Goal: Task Accomplishment & Management: Use online tool/utility

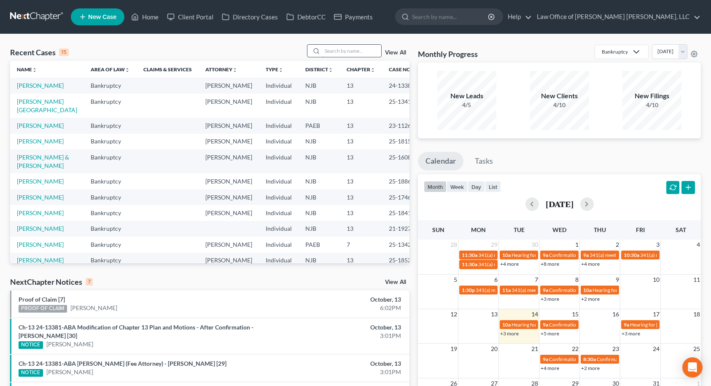
click at [364, 52] on input "search" at bounding box center [351, 51] width 59 height 12
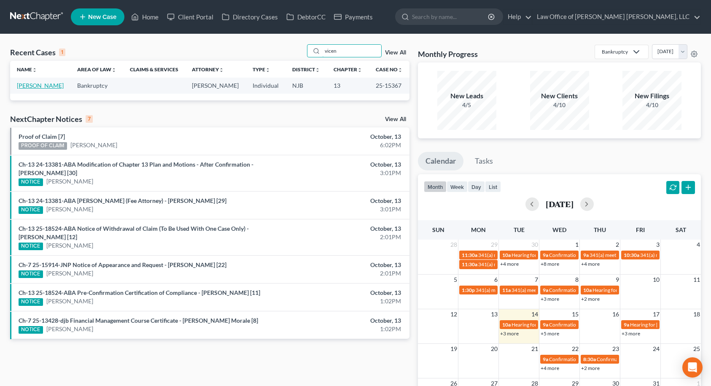
type input "vicen"
click at [28, 86] on link "[PERSON_NAME]" at bounding box center [40, 85] width 47 height 7
select select "10"
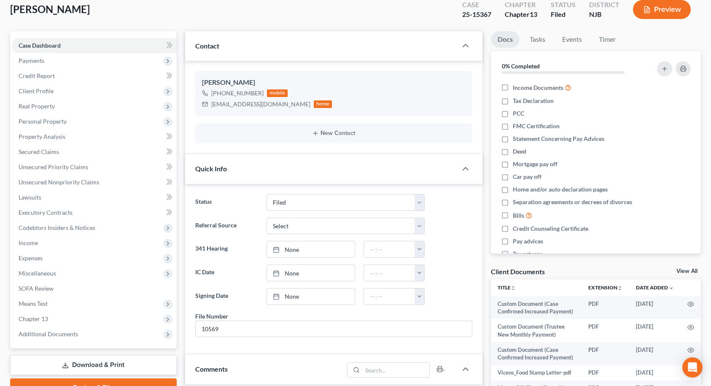
scroll to position [169, 0]
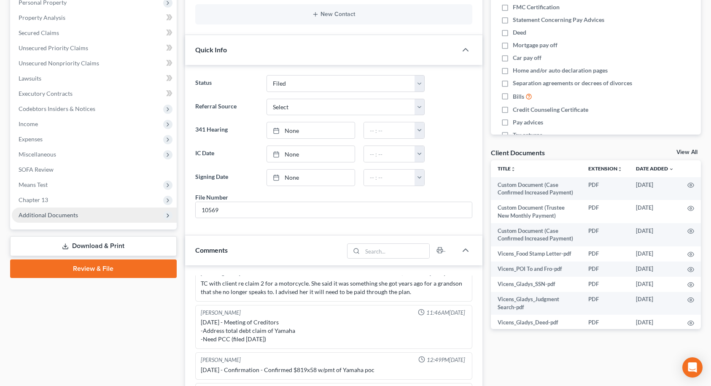
click at [90, 216] on span "Additional Documents" at bounding box center [94, 215] width 165 height 15
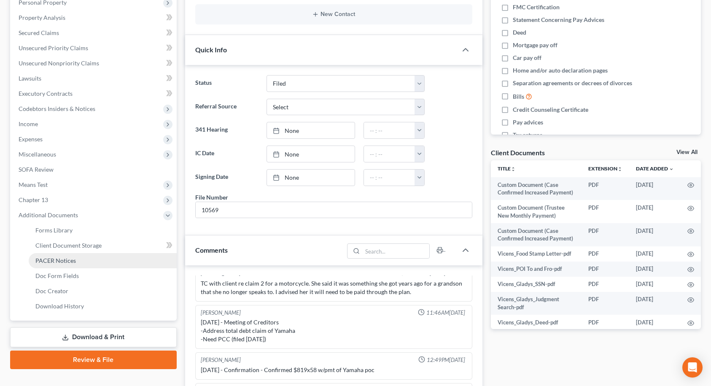
click at [81, 262] on link "PACER Notices" at bounding box center [103, 260] width 148 height 15
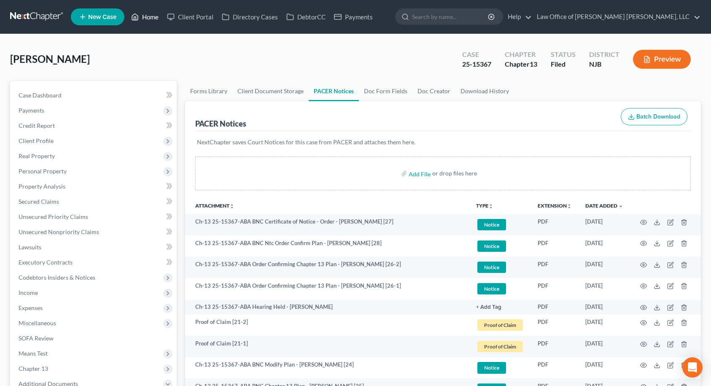
click at [155, 17] on link "Home" at bounding box center [145, 16] width 36 height 15
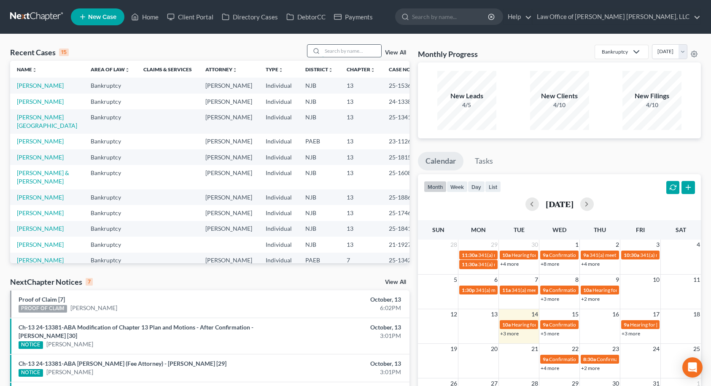
click at [357, 52] on input "search" at bounding box center [351, 51] width 59 height 12
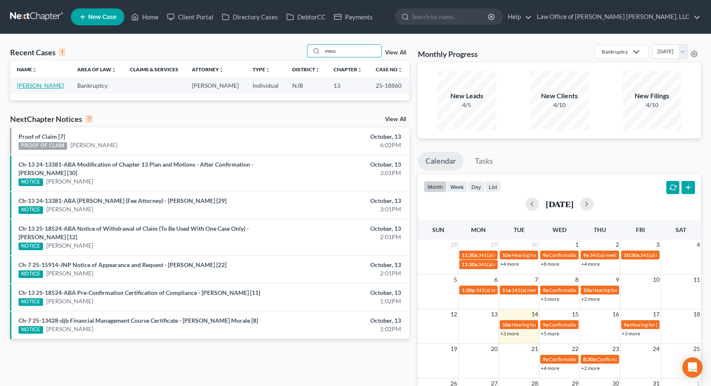
type input "mess"
click at [51, 85] on link "[PERSON_NAME]" at bounding box center [40, 85] width 47 height 7
select select "10"
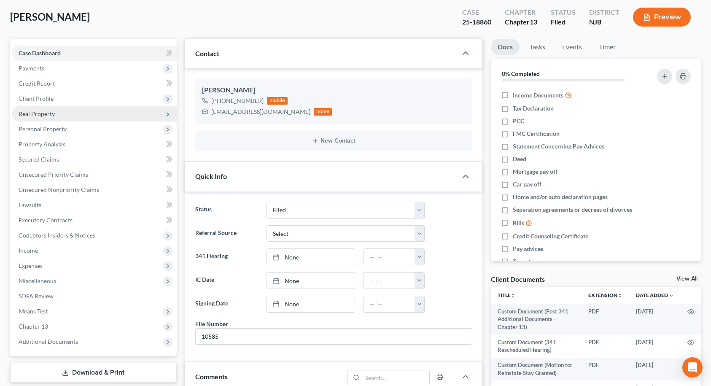
scroll to position [211, 0]
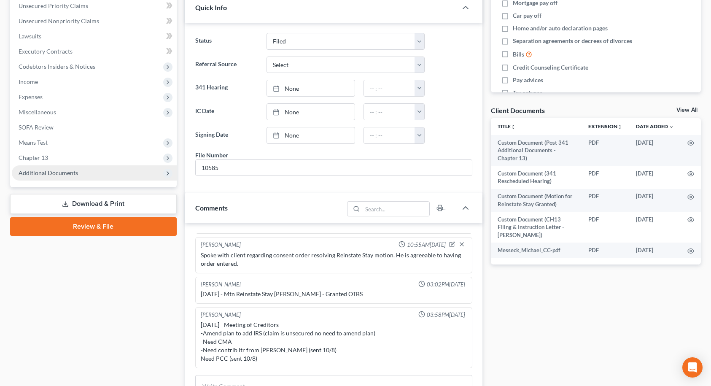
click at [91, 174] on span "Additional Documents" at bounding box center [94, 172] width 165 height 15
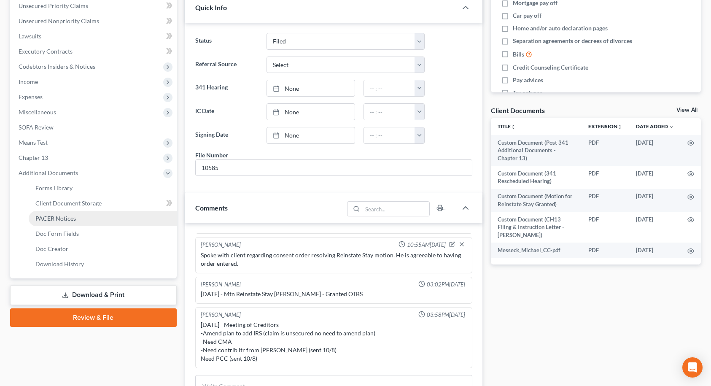
click at [81, 221] on link "PACER Notices" at bounding box center [103, 218] width 148 height 15
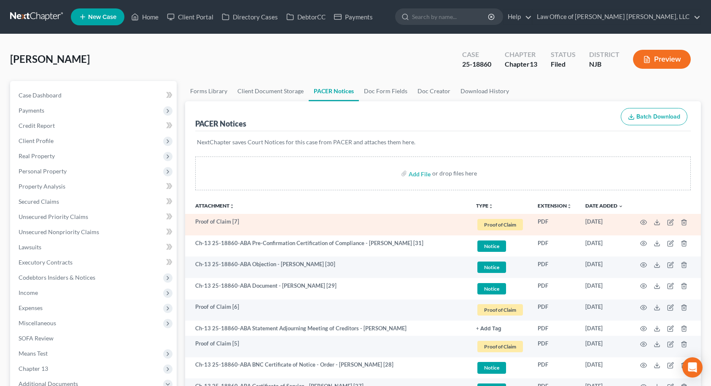
scroll to position [42, 0]
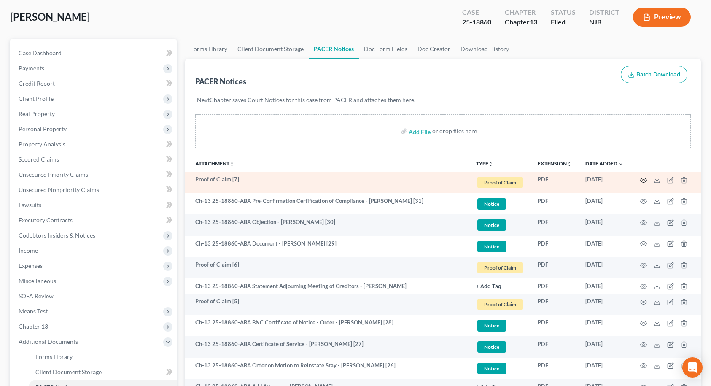
click at [644, 178] on icon "button" at bounding box center [644, 180] width 6 height 5
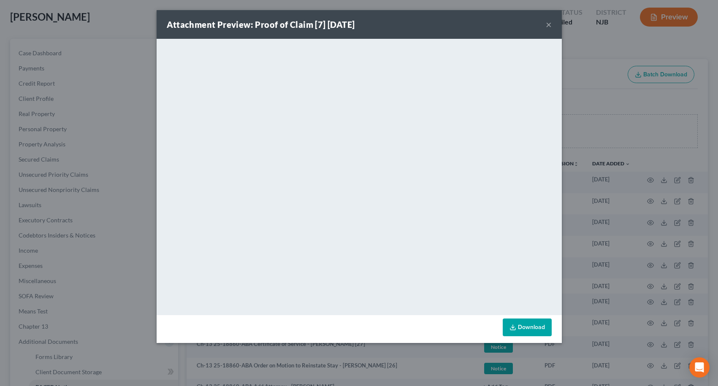
click at [546, 26] on button "×" at bounding box center [549, 24] width 6 height 10
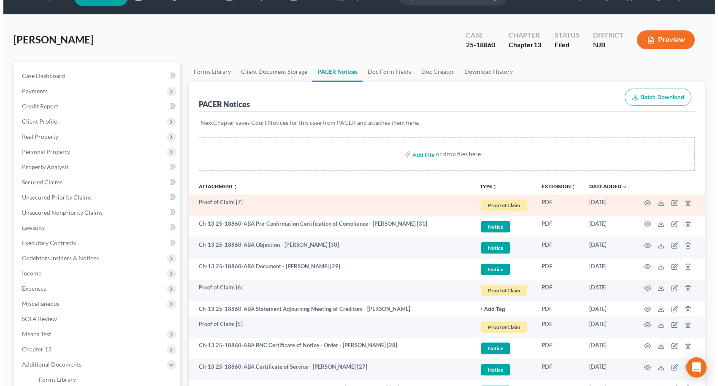
scroll to position [0, 0]
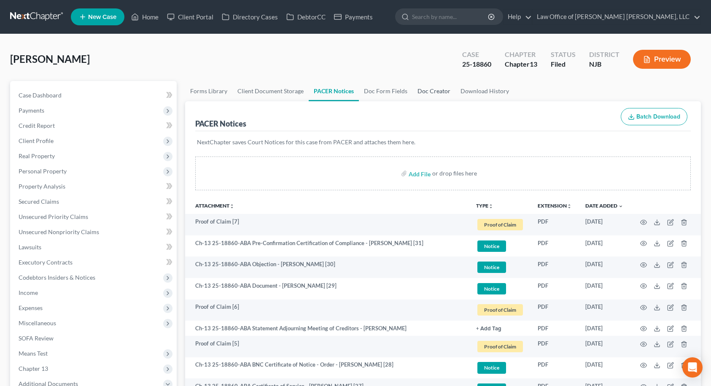
click at [420, 92] on link "Doc Creator" at bounding box center [434, 91] width 43 height 20
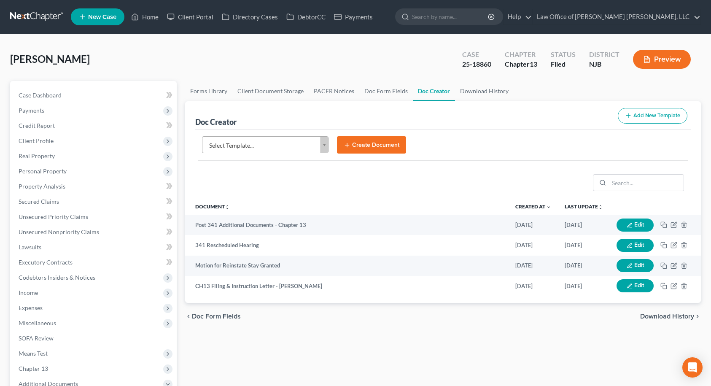
click at [270, 144] on body "Home New Case Client Portal Directory Cases DebtorCC Payments Law Office of [PE…" at bounding box center [355, 285] width 711 height 570
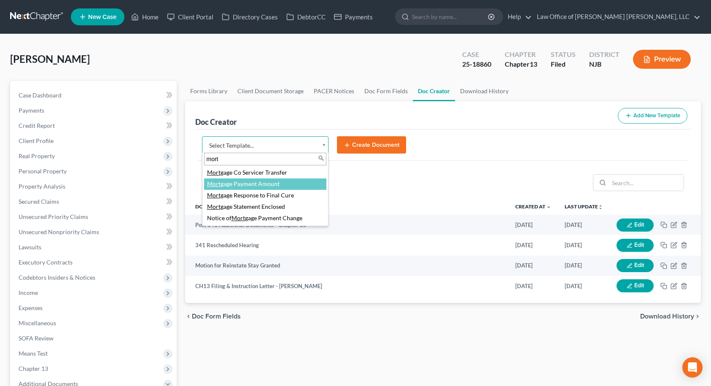
type input "mort"
select select "92337"
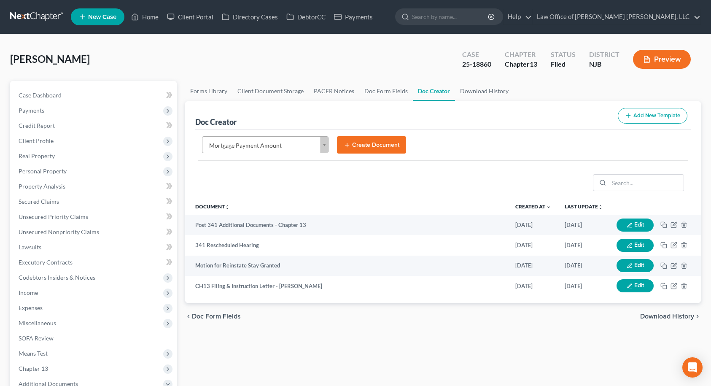
click at [359, 147] on button "Create Document" at bounding box center [371, 145] width 69 height 18
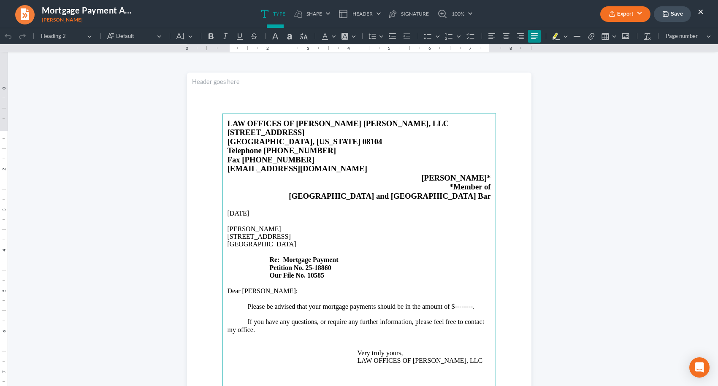
scroll to position [42, 0]
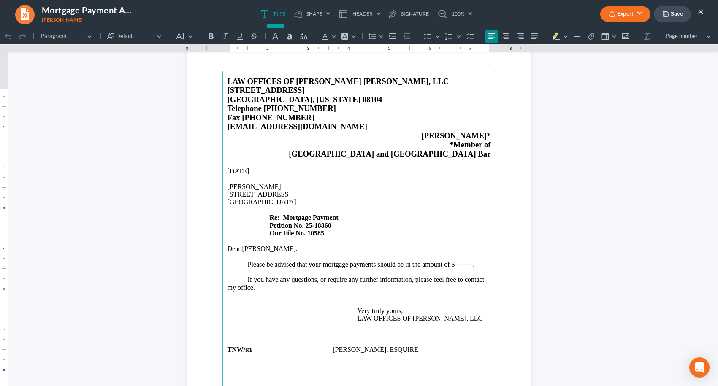
click at [451, 268] on p "Please be advised that your mortgage payments should be in the amount of $-----…" at bounding box center [358, 265] width 263 height 8
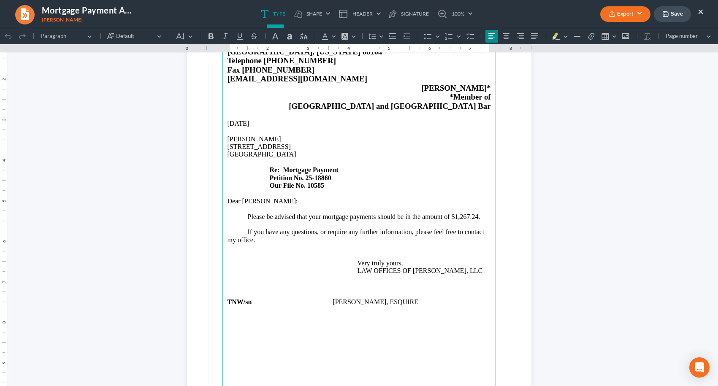
scroll to position [84, 0]
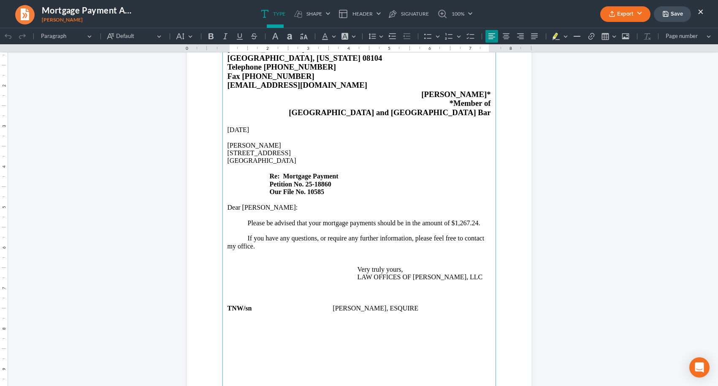
click at [673, 10] on button "Save" at bounding box center [672, 14] width 37 height 16
click at [625, 14] on button "Export" at bounding box center [625, 14] width 50 height 16
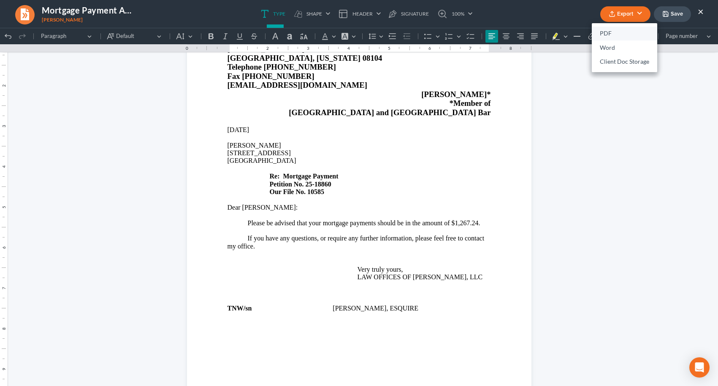
click at [604, 34] on link "PDF" at bounding box center [624, 34] width 65 height 14
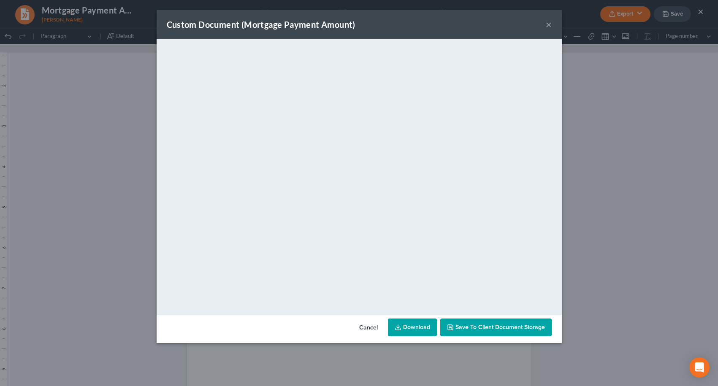
click at [473, 325] on span "Save to Client Document Storage" at bounding box center [499, 327] width 89 height 7
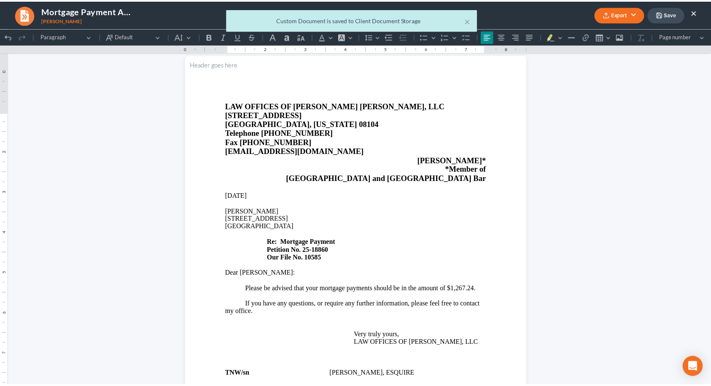
scroll to position [0, 0]
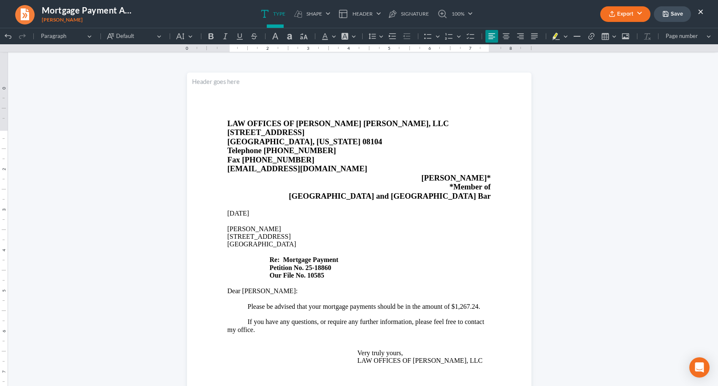
click at [674, 14] on button "Save" at bounding box center [672, 14] width 37 height 16
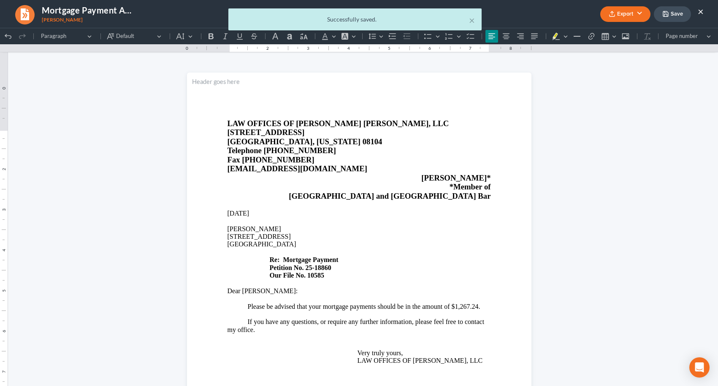
click at [700, 12] on div "× Successfully saved." at bounding box center [355, 21] width 718 height 26
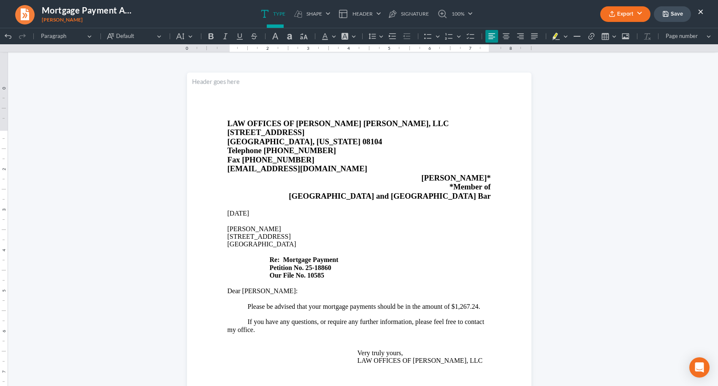
click at [700, 12] on button "×" at bounding box center [701, 11] width 6 height 10
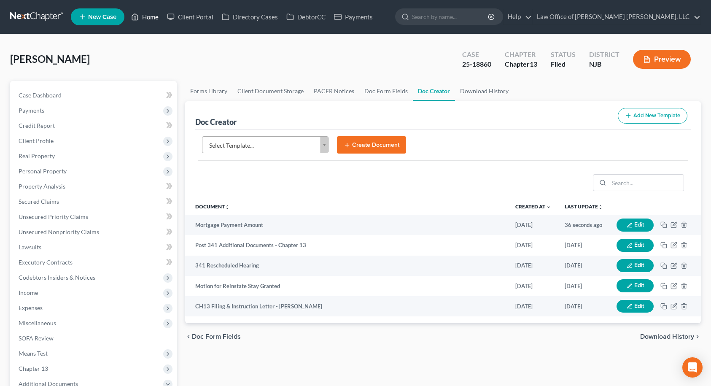
click at [143, 17] on link "Home" at bounding box center [145, 16] width 36 height 15
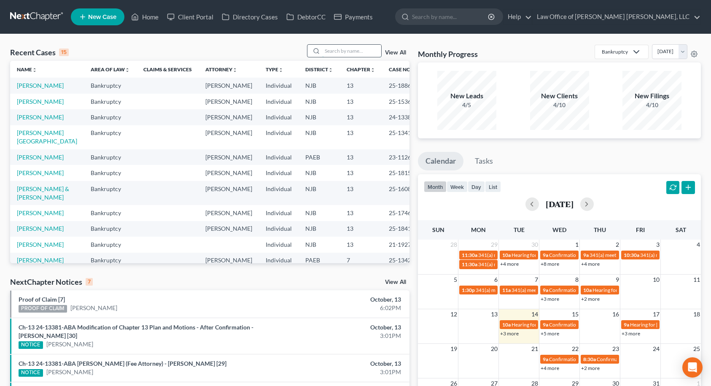
click at [341, 51] on input "search" at bounding box center [351, 51] width 59 height 12
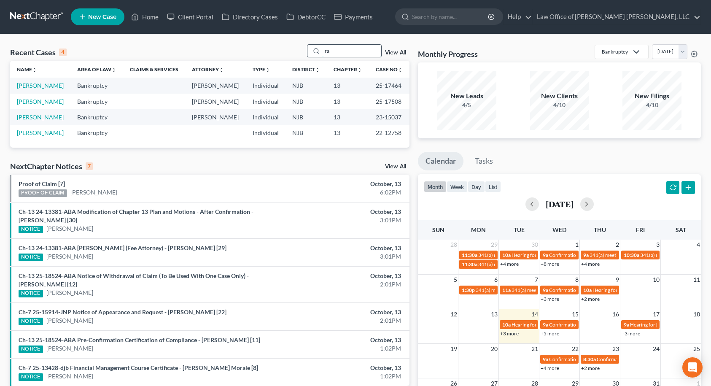
type input "r"
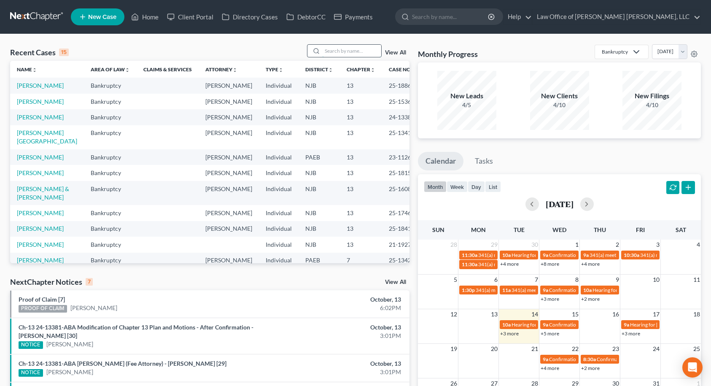
click at [330, 49] on input "search" at bounding box center [351, 51] width 59 height 12
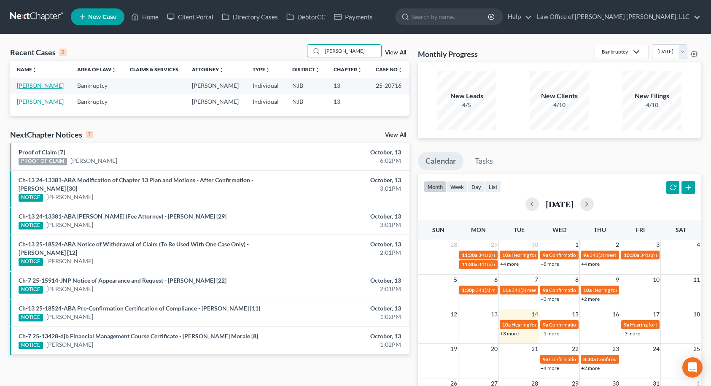
type input "[PERSON_NAME]"
click at [46, 88] on link "[PERSON_NAME]" at bounding box center [40, 85] width 47 height 7
select select "10"
select select "6"
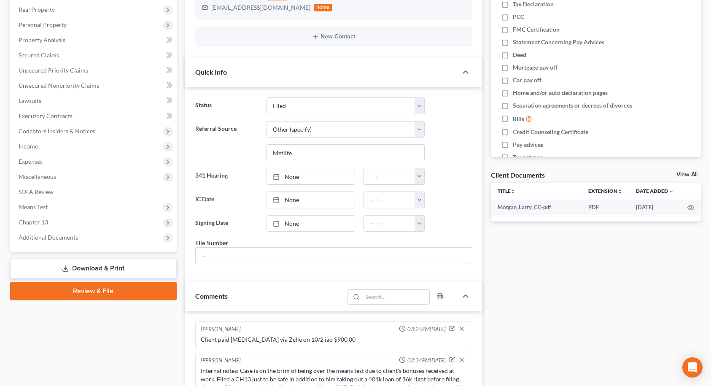
scroll to position [169, 0]
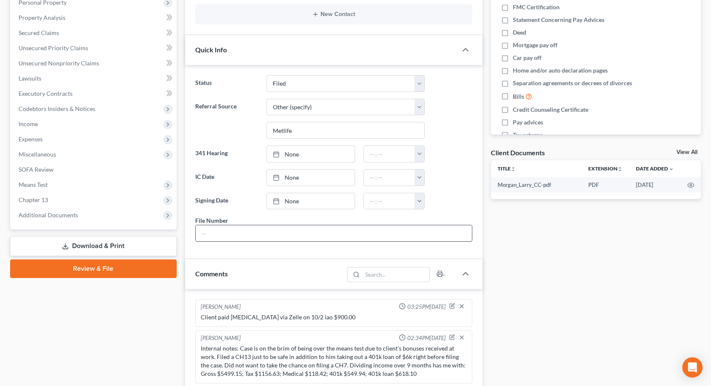
click at [230, 229] on input "text" at bounding box center [334, 233] width 276 height 16
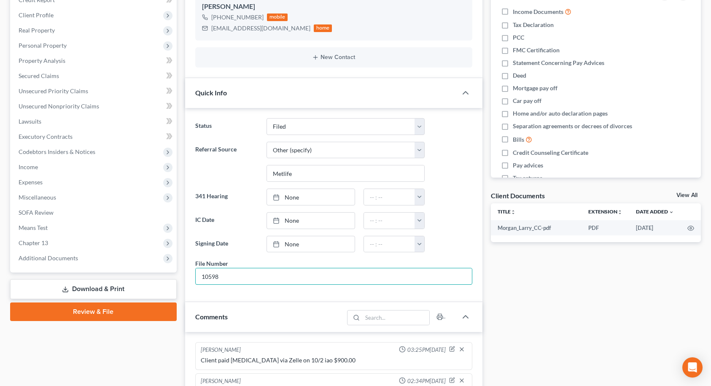
scroll to position [84, 0]
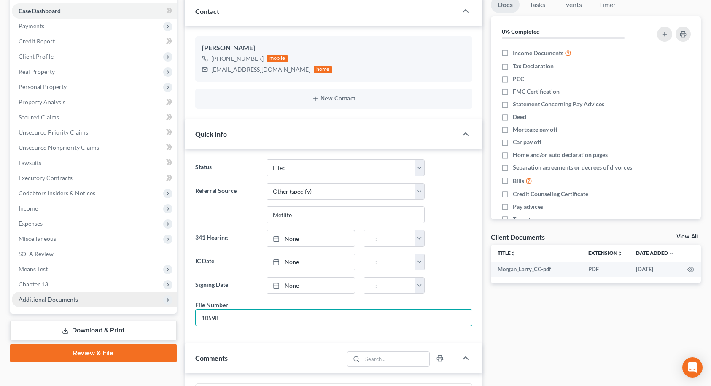
type input "10598"
click at [51, 297] on span "Additional Documents" at bounding box center [48, 299] width 59 height 7
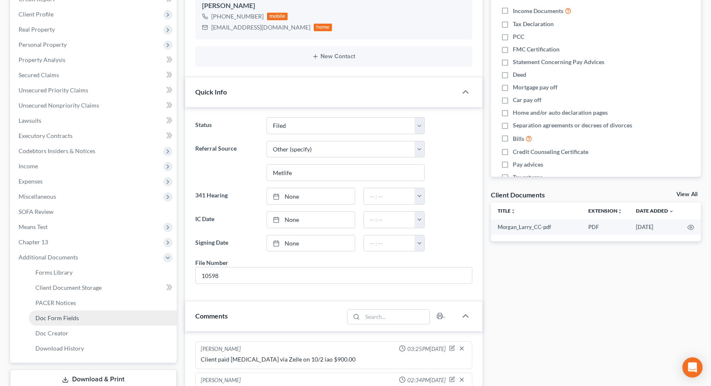
click at [56, 322] on link "Doc Form Fields" at bounding box center [103, 318] width 148 height 15
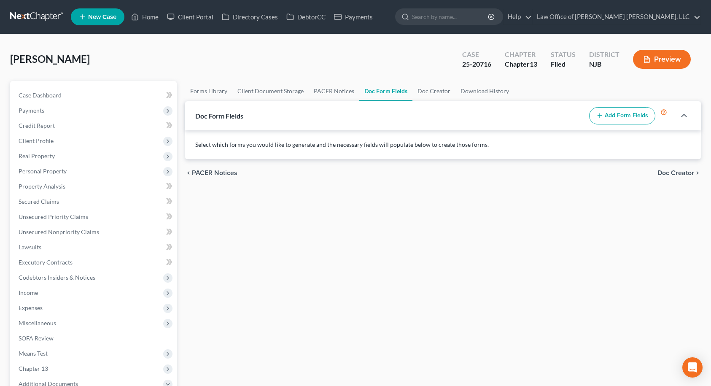
click at [609, 112] on button "Add Form Fields" at bounding box center [623, 116] width 66 height 18
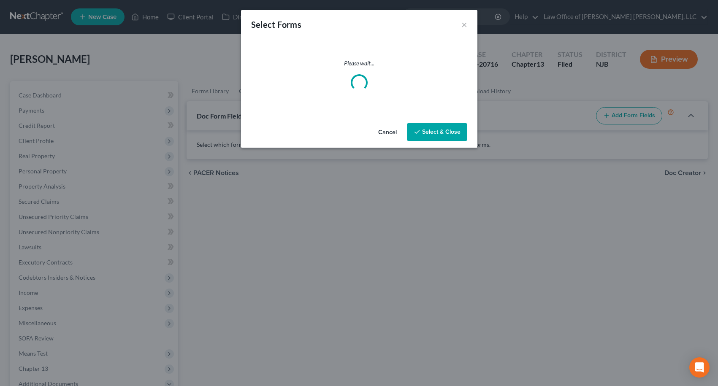
select select
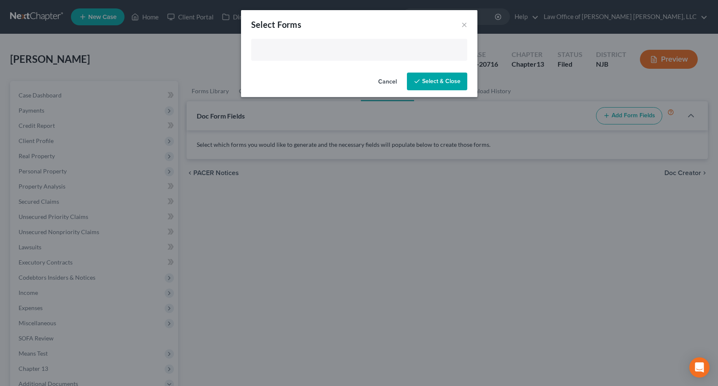
click at [330, 46] on input "text" at bounding box center [358, 50] width 204 height 13
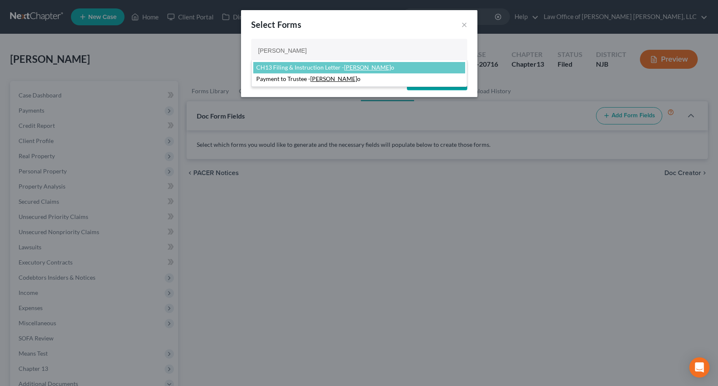
type input "[PERSON_NAME]"
select select "92083"
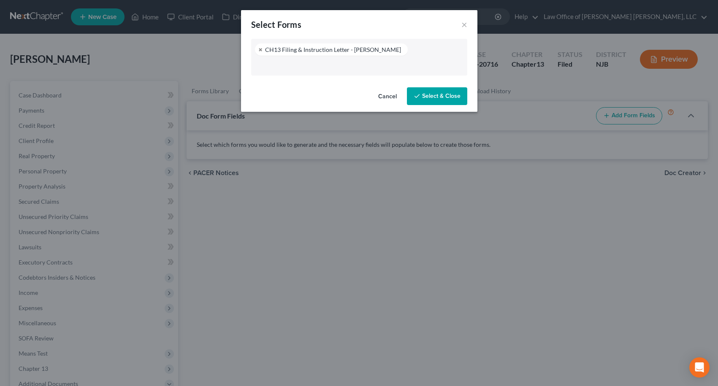
click at [422, 99] on button "Select & Close" at bounding box center [437, 96] width 60 height 18
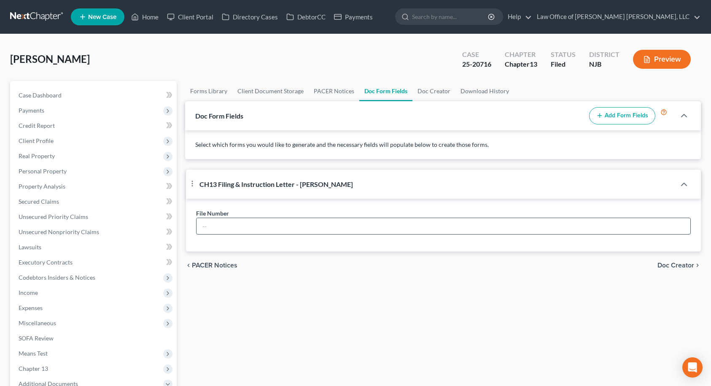
click at [322, 227] on input "text" at bounding box center [444, 226] width 495 height 16
type input "10598"
click at [678, 264] on span "Doc Creator" at bounding box center [676, 265] width 37 height 7
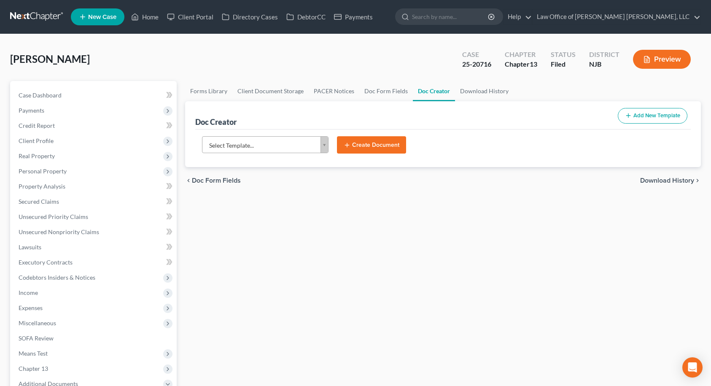
click at [307, 145] on body "Home New Case Client Portal Directory Cases DebtorCC Payments Law Office of [PE…" at bounding box center [355, 285] width 711 height 570
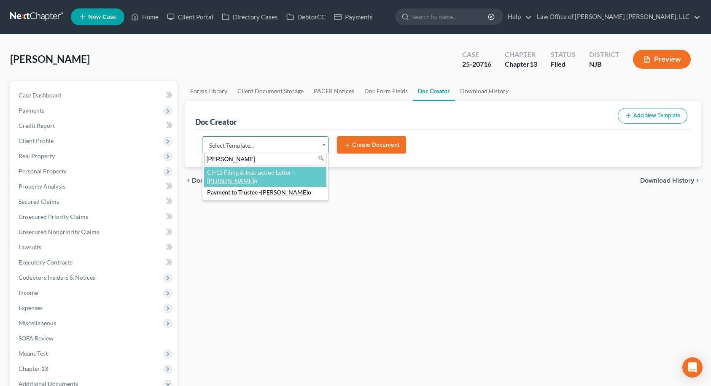
type input "[PERSON_NAME]"
select select "92083"
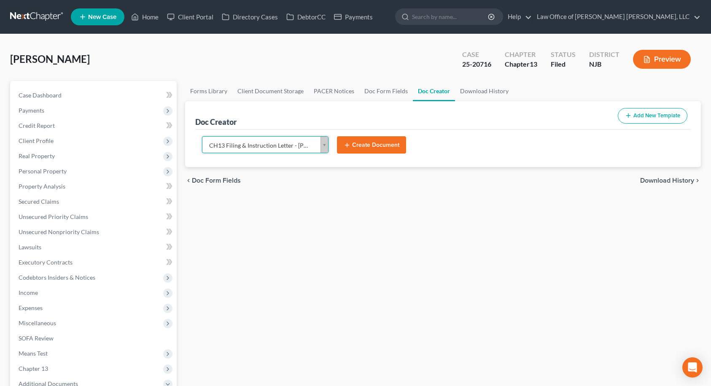
click at [377, 146] on button "Create Document" at bounding box center [371, 145] width 69 height 18
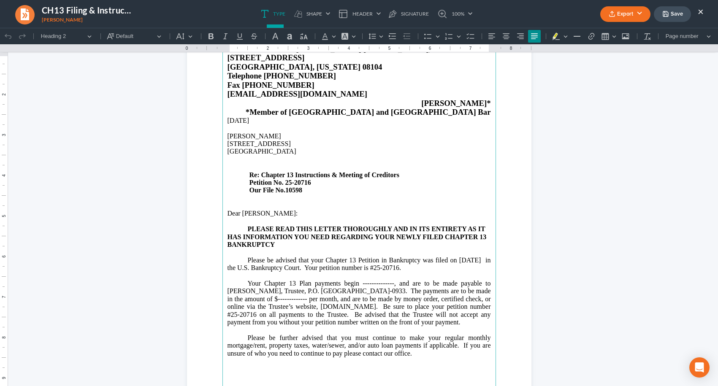
scroll to position [84, 0]
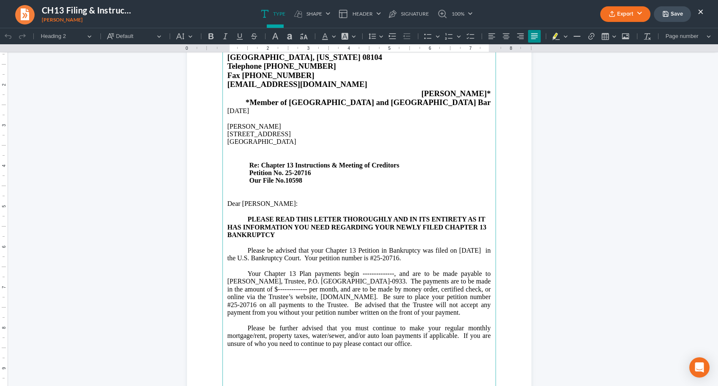
click at [350, 289] on span "Your Chapter 13 Plan payments begin --------------, and are to be made payable …" at bounding box center [358, 293] width 263 height 46
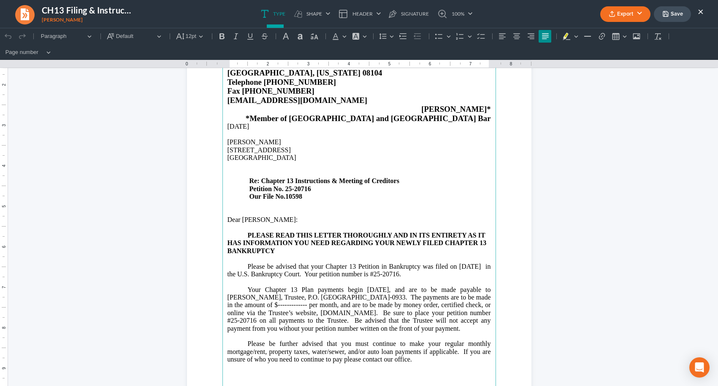
click at [273, 305] on span "Your Chapter 13 Plan payments begin [DATE], and are to be made payable to [PERS…" at bounding box center [358, 309] width 263 height 46
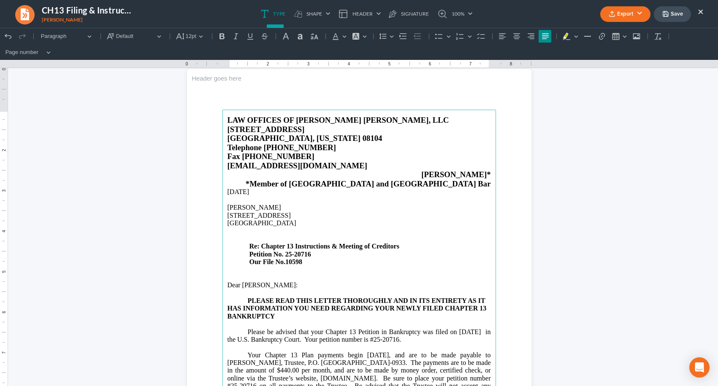
scroll to position [0, 0]
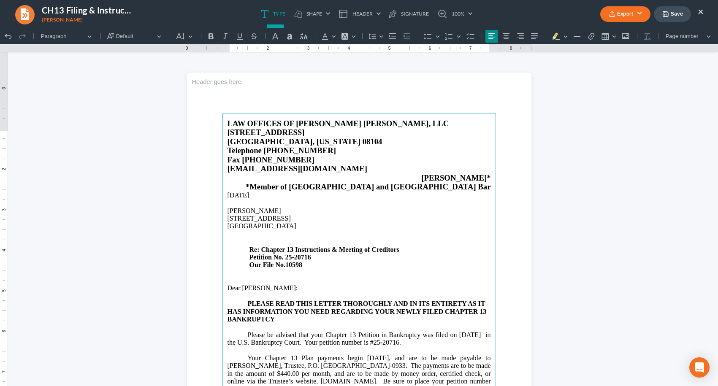
click at [227, 277] on p "Rich Text Editor, page-0-main" at bounding box center [358, 273] width 263 height 8
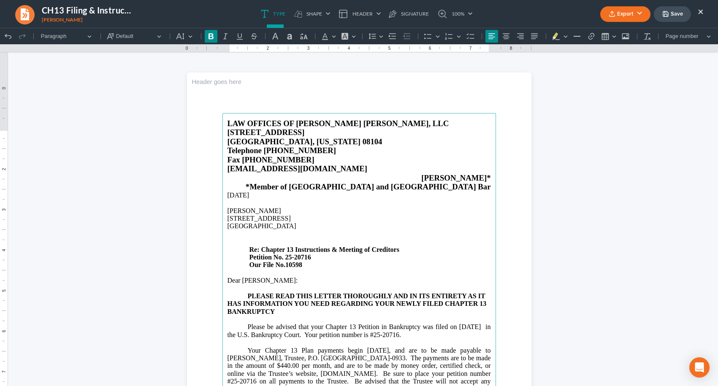
click at [235, 251] on p "[STREET_ADDRESS] Re: Chapter 13 Instructions & Meeting of Creditors Petition No…" at bounding box center [358, 242] width 263 height 54
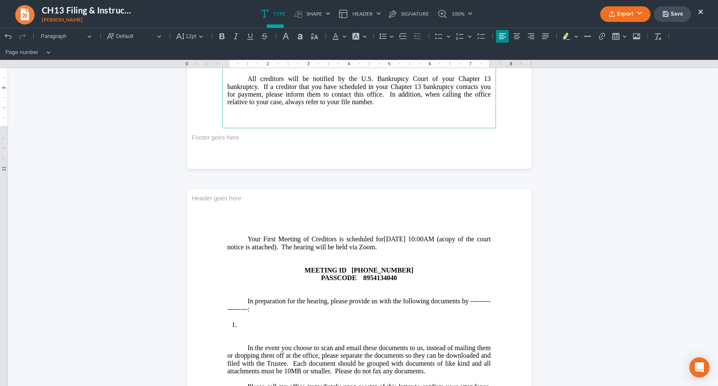
scroll to position [380, 0]
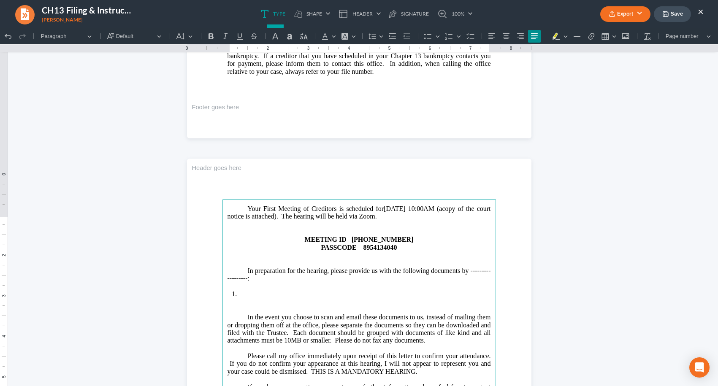
click at [466, 283] on p "In preparation for the hearing, please provide us with the following documents …" at bounding box center [358, 275] width 263 height 16
click at [671, 15] on button "Save" at bounding box center [672, 14] width 37 height 16
click at [250, 298] on li "Rich Text Editor, page-1-main" at bounding box center [364, 294] width 252 height 8
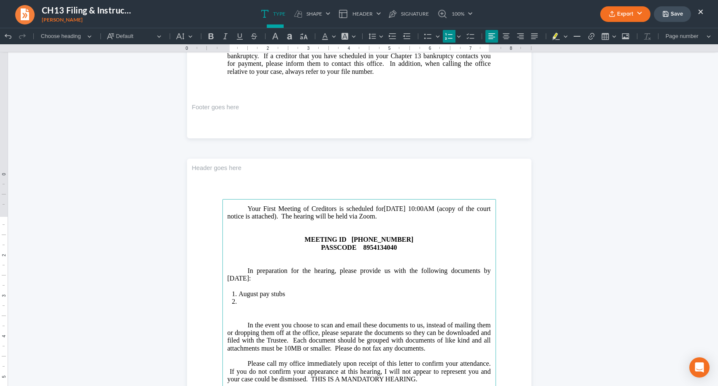
click at [254, 298] on li "August pay stubs" at bounding box center [364, 294] width 252 height 8
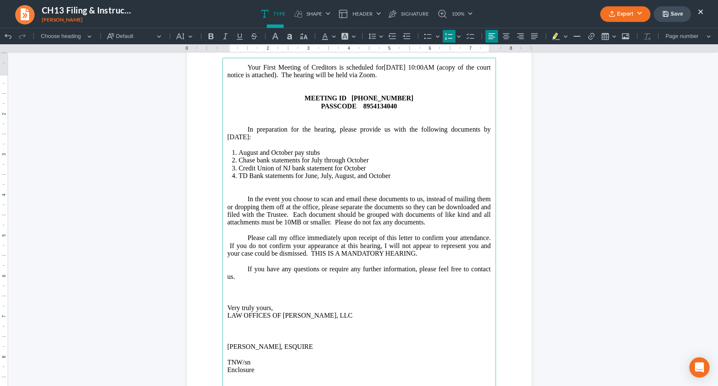
scroll to position [506, 0]
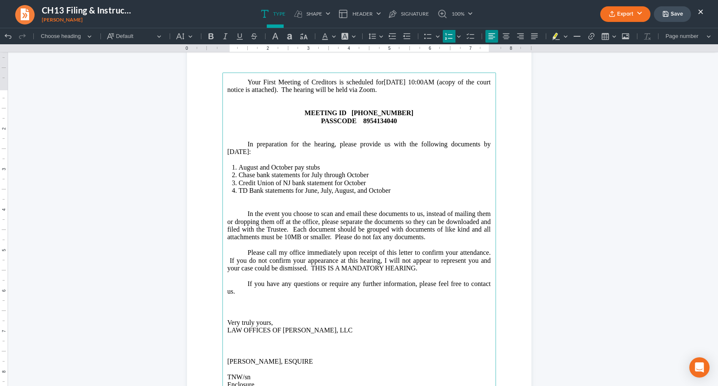
click at [251, 220] on p "In the event you choose to scan and email these documents to us, instead of mai…" at bounding box center [358, 218] width 263 height 46
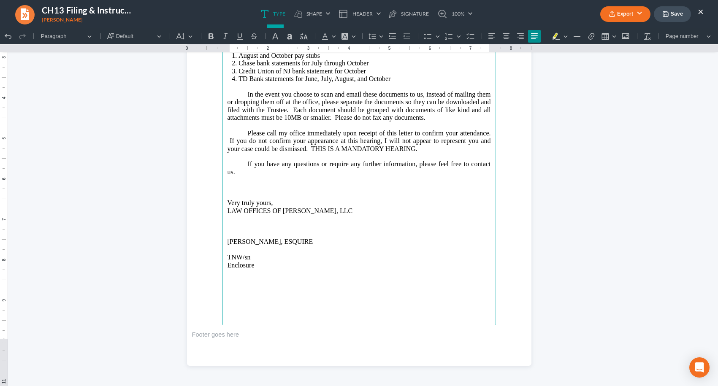
scroll to position [634, 0]
click at [674, 14] on button "Save" at bounding box center [672, 14] width 37 height 16
click at [628, 13] on button "Export" at bounding box center [625, 14] width 50 height 16
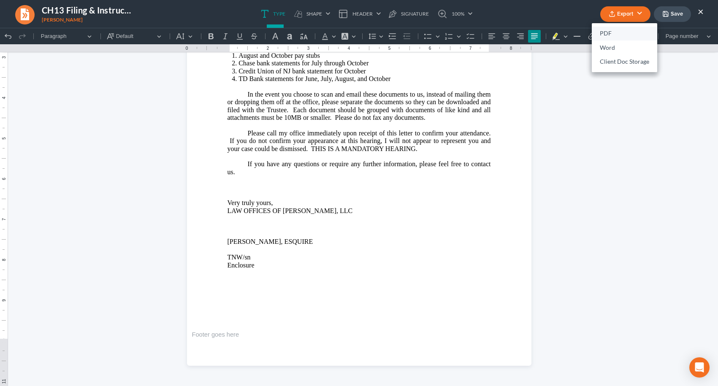
click at [613, 34] on link "PDF" at bounding box center [624, 34] width 65 height 14
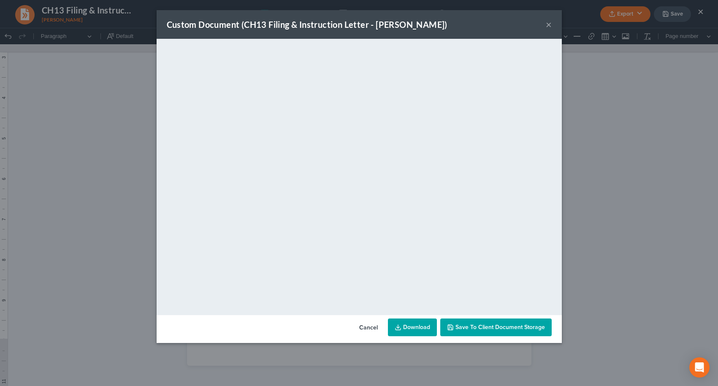
click at [521, 331] on button "Save to Client Document Storage" at bounding box center [495, 328] width 111 height 18
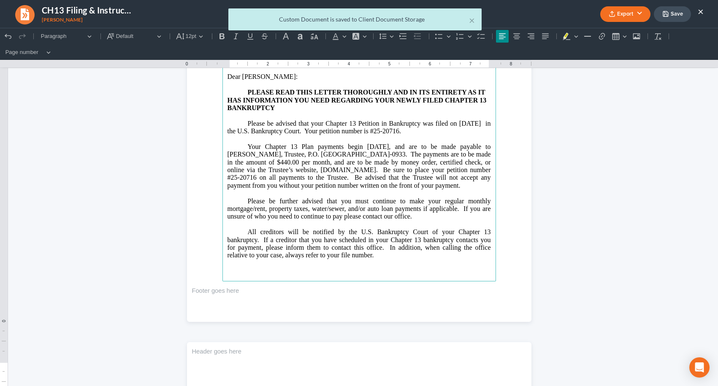
scroll to position [0, 0]
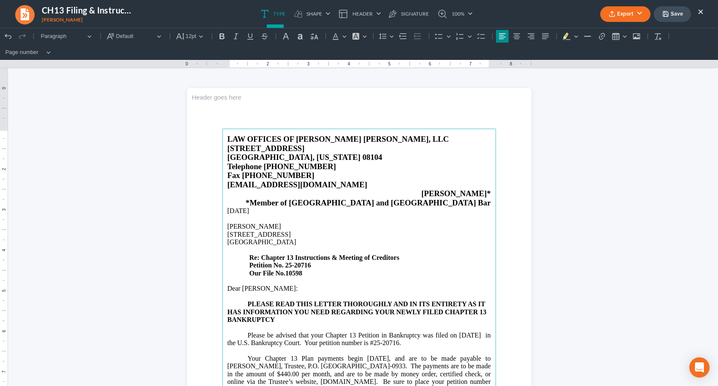
click at [700, 12] on button "×" at bounding box center [701, 11] width 6 height 10
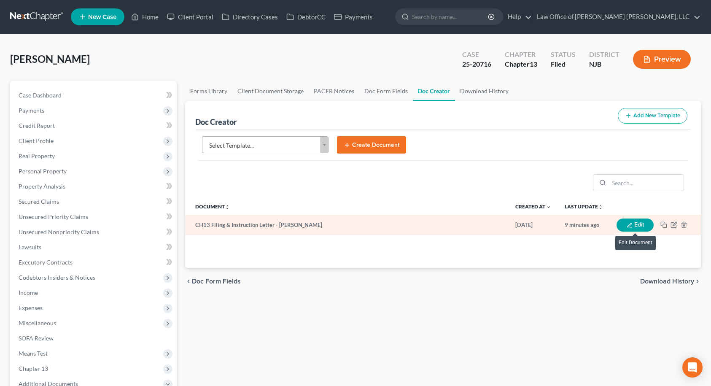
click at [638, 227] on button "Edit" at bounding box center [635, 225] width 37 height 13
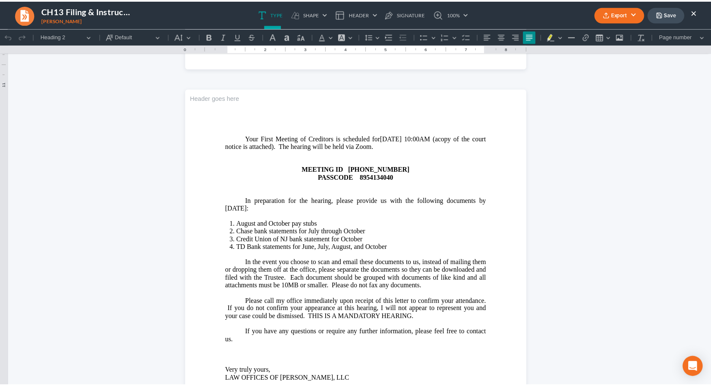
scroll to position [506, 0]
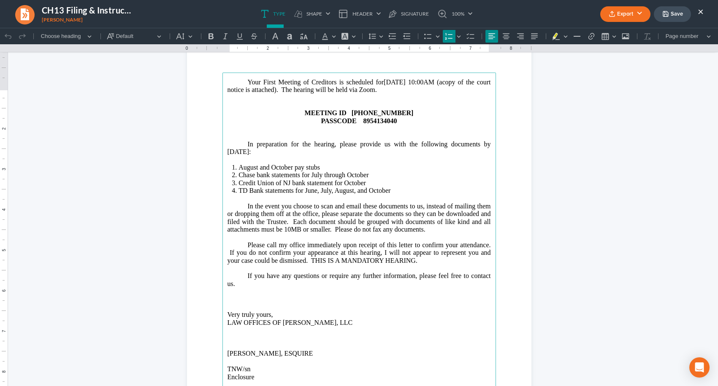
click at [308, 179] on li "Chase bank statements for July through October" at bounding box center [364, 175] width 252 height 8
click at [648, 162] on html "1.00 10.00 0 1 1 2 2 3 3 4 4 5 5 6 6 7 7 8 8 9 9 10 10 11 11 Undo (Ctrl+Z) Undo…" at bounding box center [359, 9] width 718 height 976
click at [308, 179] on li "Chase bank statements for July through October" at bounding box center [364, 175] width 252 height 8
click at [670, 16] on button "Save" at bounding box center [672, 14] width 37 height 16
click at [630, 16] on button "Export" at bounding box center [625, 14] width 50 height 16
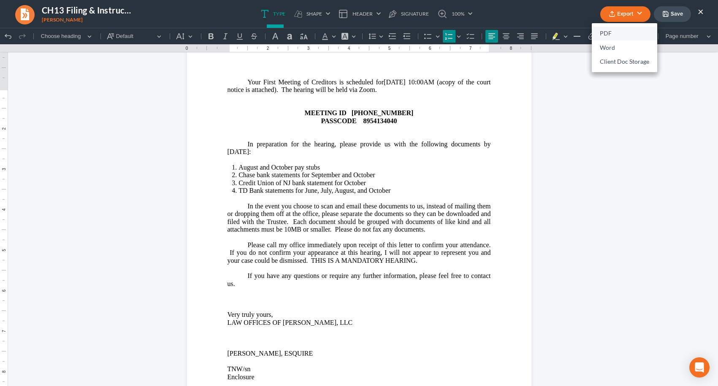
click at [614, 32] on link "PDF" at bounding box center [624, 34] width 65 height 14
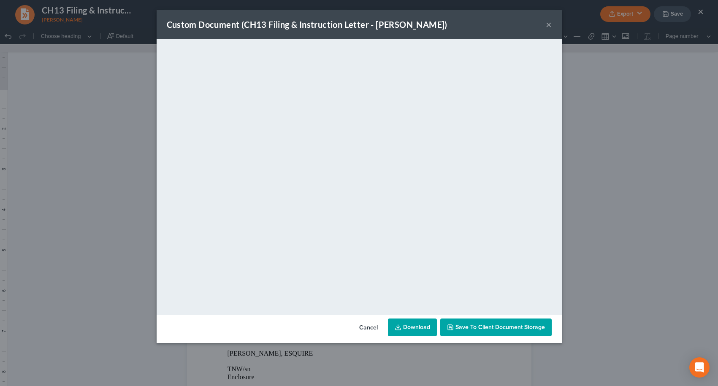
click at [492, 330] on span "Save to Client Document Storage" at bounding box center [499, 327] width 89 height 7
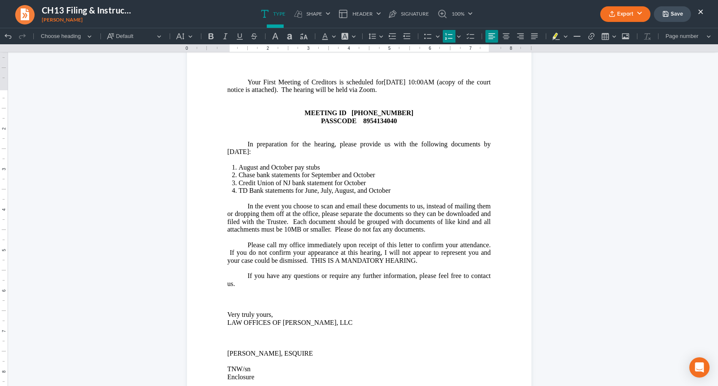
click at [700, 11] on button "×" at bounding box center [701, 11] width 6 height 10
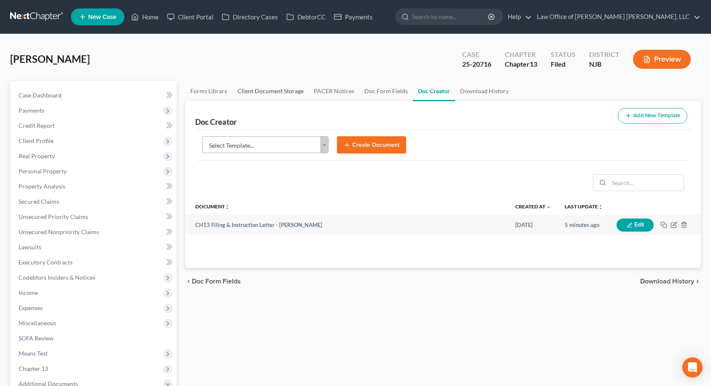
click at [289, 96] on link "Client Document Storage" at bounding box center [271, 91] width 76 height 20
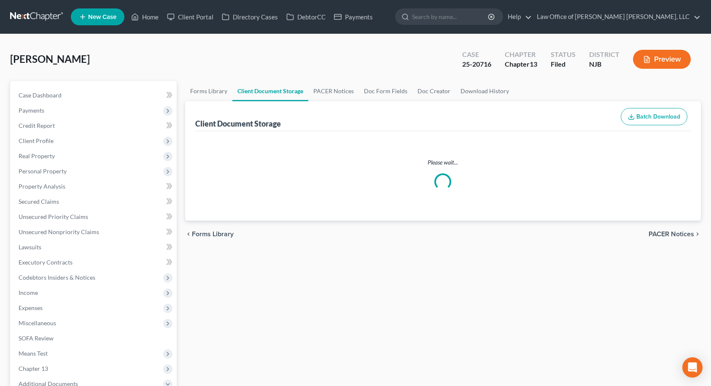
select select "9"
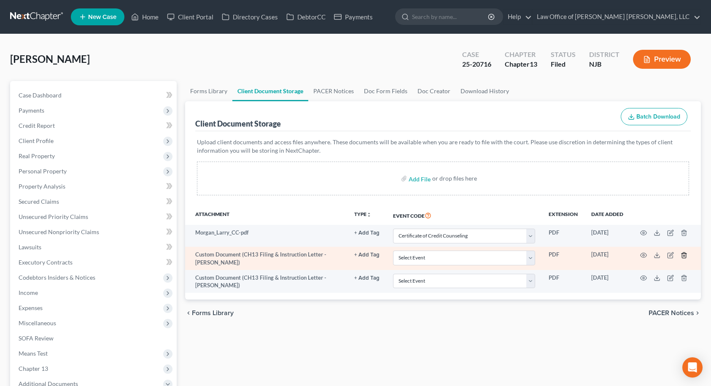
click at [686, 255] on icon "button" at bounding box center [684, 255] width 7 height 7
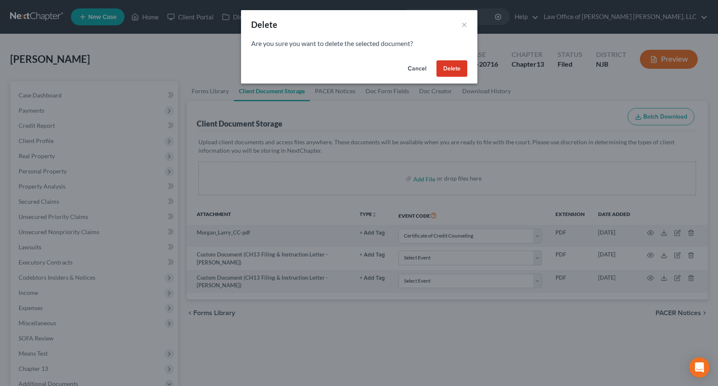
click at [457, 73] on button "Delete" at bounding box center [451, 68] width 31 height 17
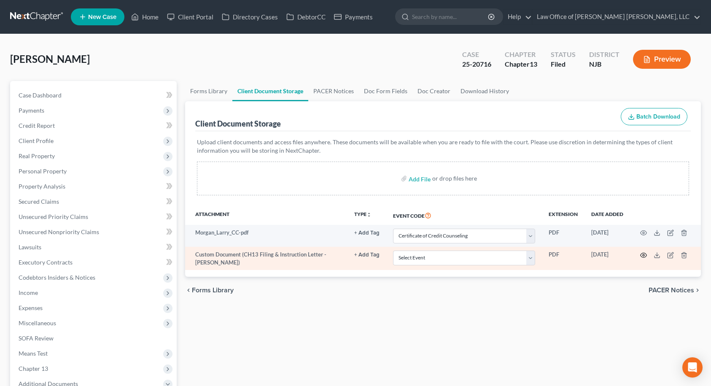
click at [644, 257] on icon "button" at bounding box center [644, 255] width 7 height 7
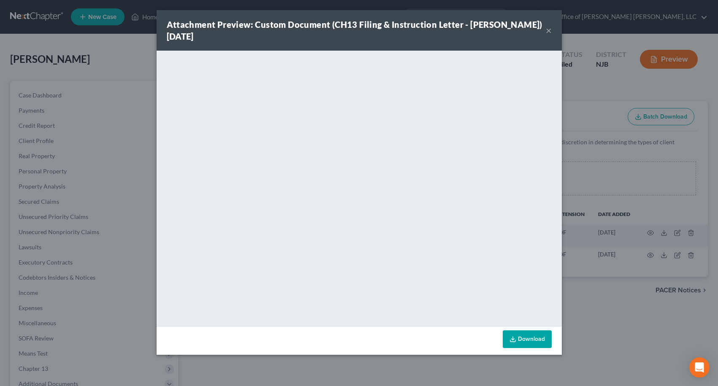
click at [550, 26] on button "×" at bounding box center [549, 30] width 6 height 10
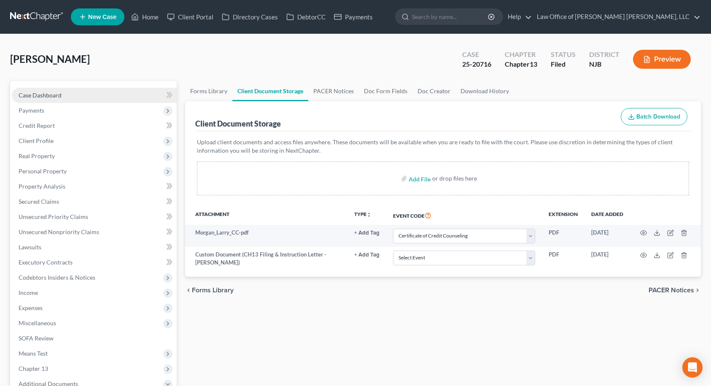
click at [39, 96] on span "Case Dashboard" at bounding box center [40, 95] width 43 height 7
select select "6"
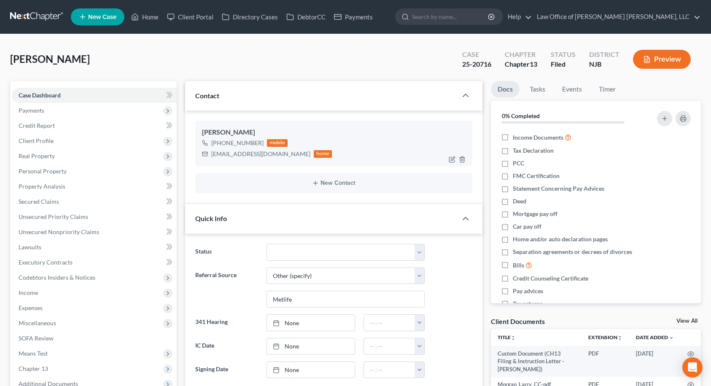
scroll to position [203, 0]
